Goal: Task Accomplishment & Management: Manage account settings

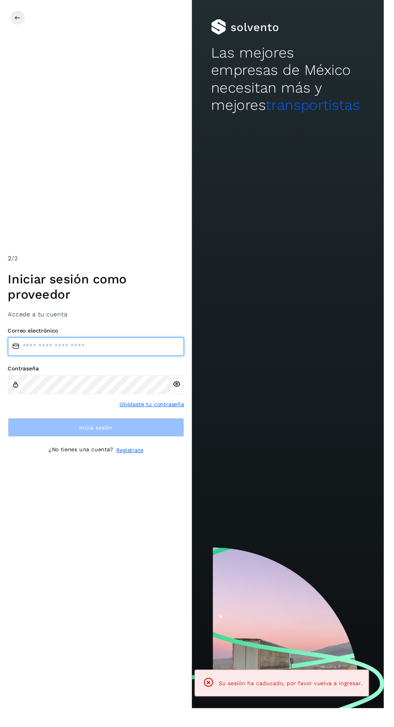
click at [37, 365] on input "email" at bounding box center [98, 355] width 181 height 19
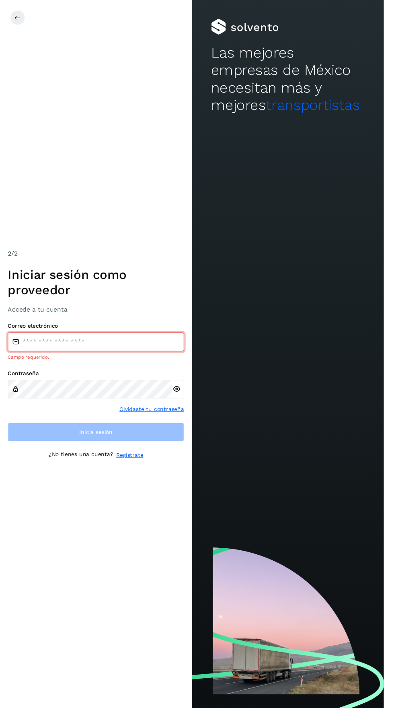
type input "**********"
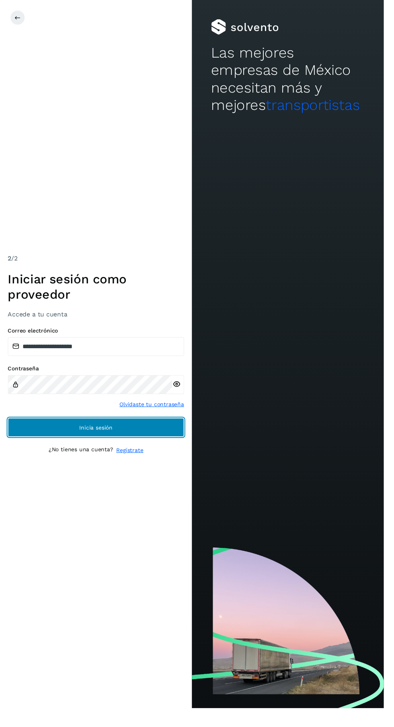
click at [40, 448] on button "Inicia sesión" at bounding box center [98, 438] width 181 height 19
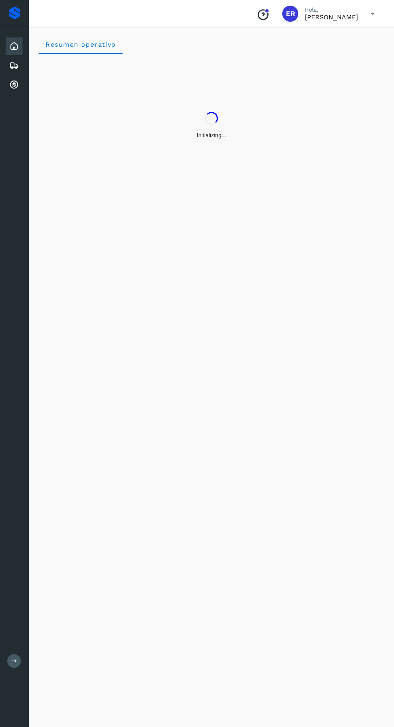
click at [51, 454] on div "Resumen operativo" at bounding box center [211, 376] width 365 height 702
click at [12, 89] on div "Cuentas por cobrar" at bounding box center [14, 85] width 17 height 18
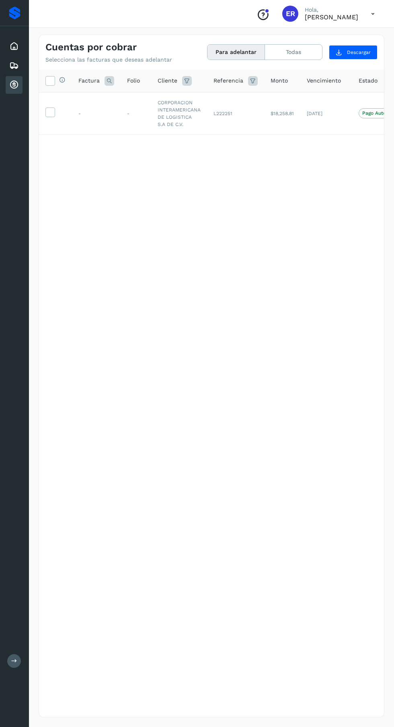
click at [373, 17] on icon at bounding box center [373, 14] width 16 height 16
click at [340, 33] on div "Cerrar sesión" at bounding box center [333, 36] width 96 height 15
